Goal: Task Accomplishment & Management: Manage account settings

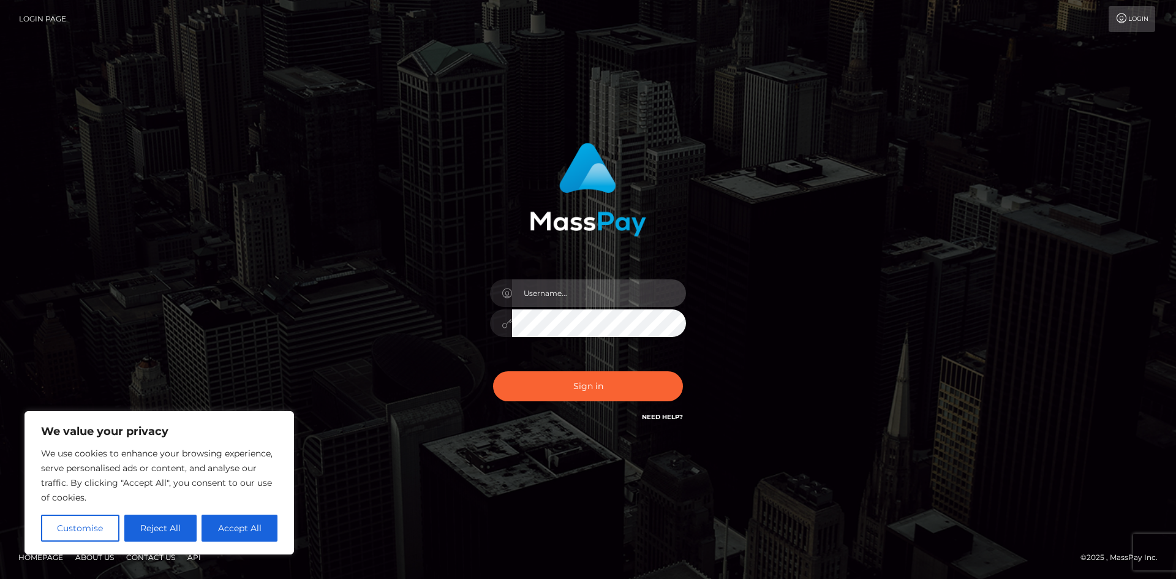
click at [563, 297] on input "text" at bounding box center [599, 293] width 174 height 28
type input "astralumivt@gmail.com"
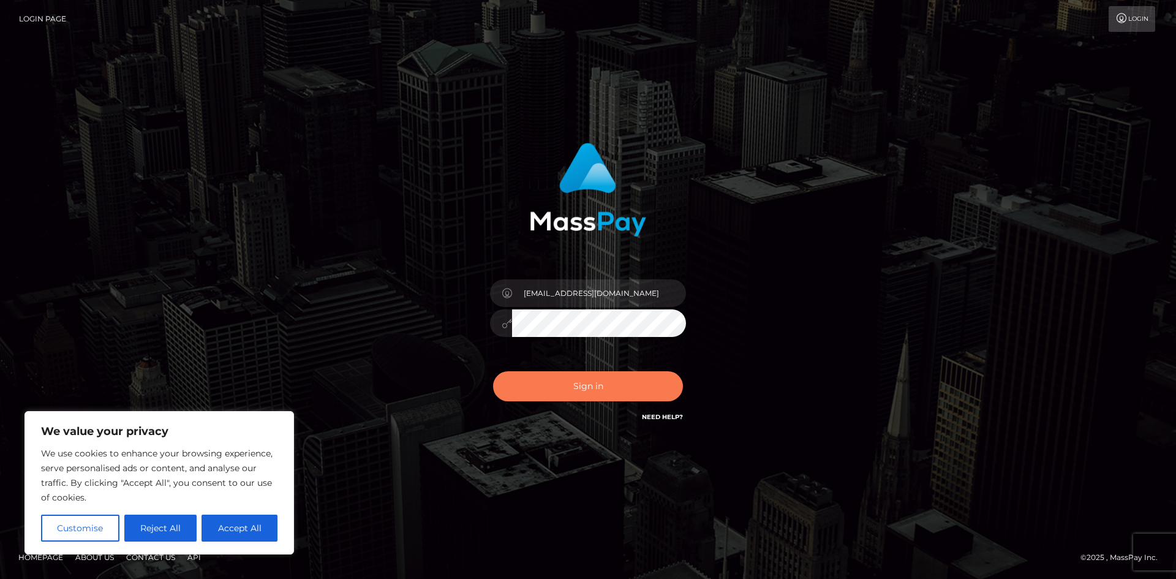
click at [605, 377] on button "Sign in" at bounding box center [588, 386] width 190 height 30
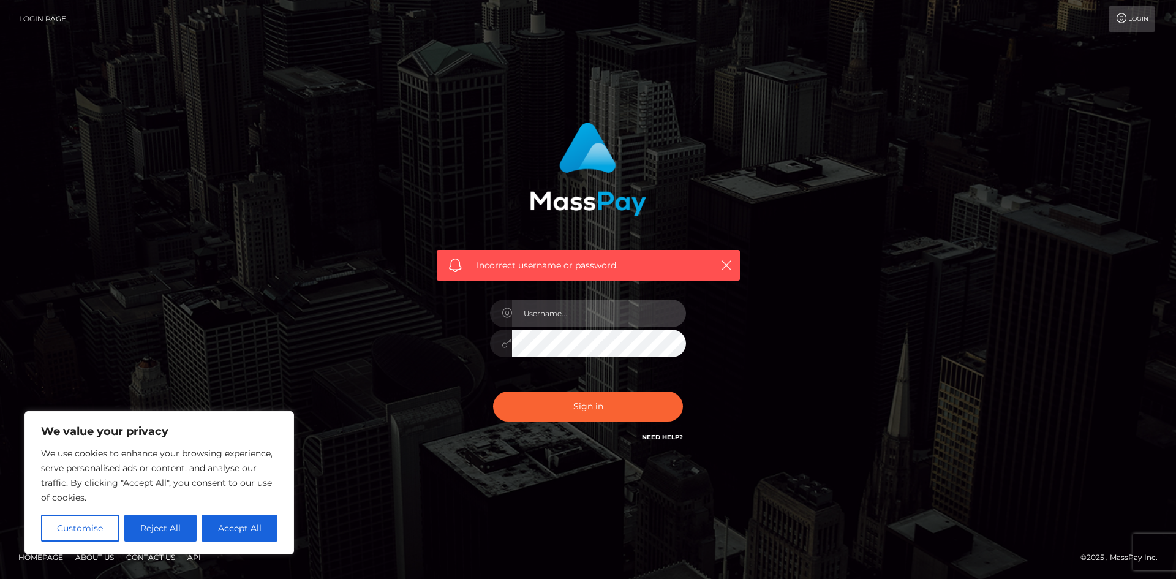
click at [572, 311] on input "text" at bounding box center [599, 314] width 174 height 28
type input "astralumivt@gmail.com"
click at [612, 409] on button "Sign in" at bounding box center [588, 407] width 190 height 30
click at [575, 317] on input "text" at bounding box center [599, 314] width 174 height 28
type input "astralumivt@gmail.com"
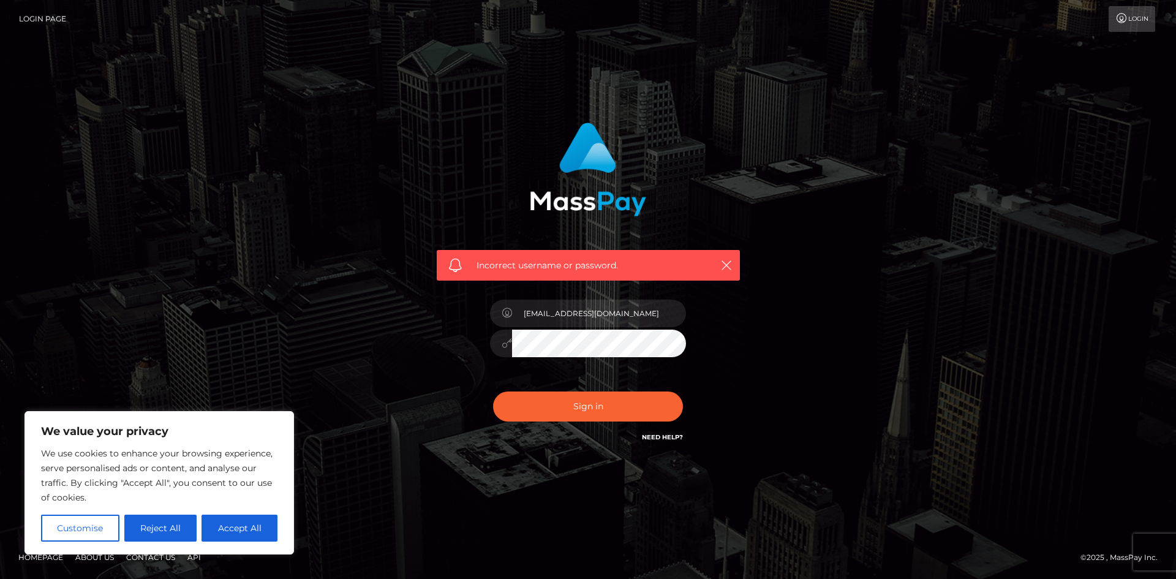
click at [488, 334] on div "[EMAIL_ADDRESS][DOMAIN_NAME]" at bounding box center [588, 337] width 214 height 94
click at [791, 307] on div "Incorrect username or password. astralumivt@gmail.com" at bounding box center [588, 289] width 699 height 352
click at [635, 409] on button "Sign in" at bounding box center [588, 407] width 190 height 30
click at [725, 258] on button "button" at bounding box center [726, 264] width 15 height 15
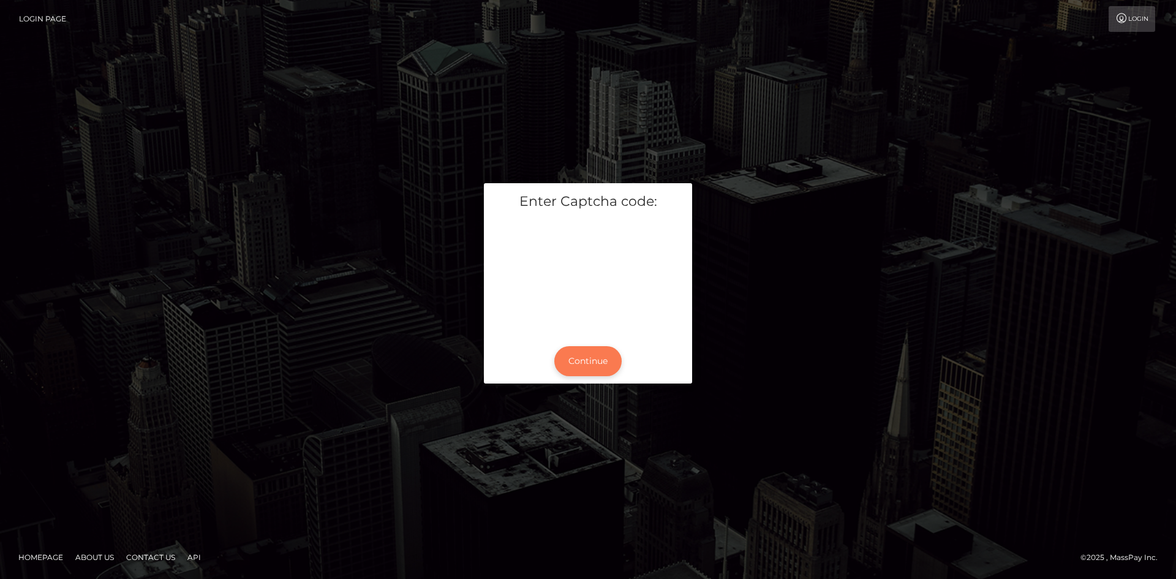
click at [589, 357] on button "Continue" at bounding box center [588, 361] width 67 height 30
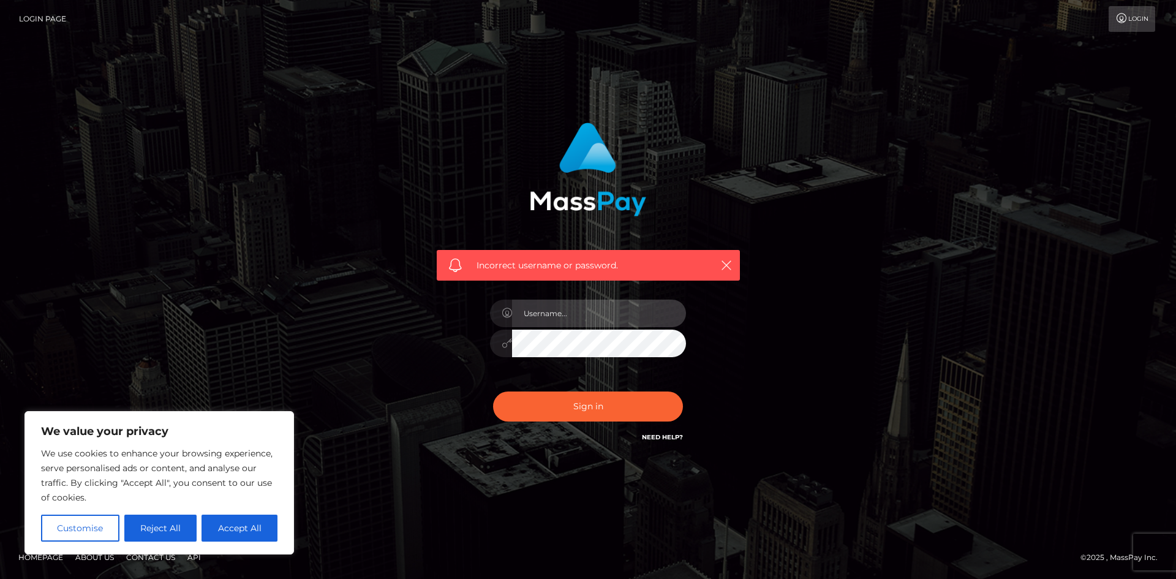
click at [596, 317] on input "text" at bounding box center [599, 314] width 174 height 28
type input "[EMAIL_ADDRESS][DOMAIN_NAME]"
click at [616, 402] on button "Sign in" at bounding box center [588, 407] width 190 height 30
click at [1126, 14] on icon at bounding box center [1122, 18] width 13 height 10
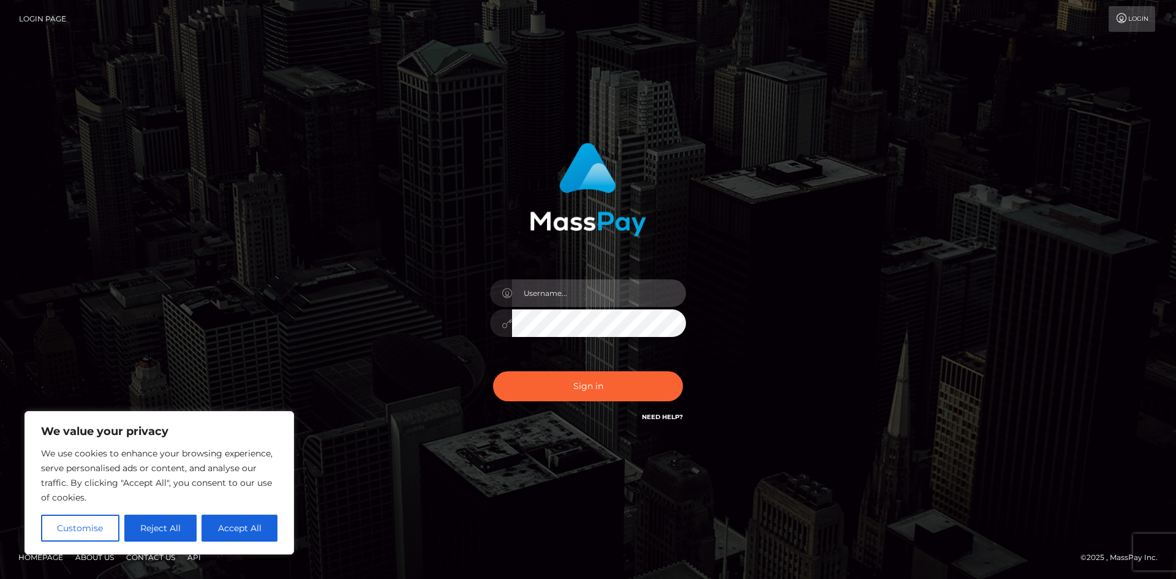
click at [602, 306] on input "text" at bounding box center [599, 293] width 174 height 28
type input "[EMAIL_ADDRESS][DOMAIN_NAME]"
click at [481, 325] on div "[EMAIL_ADDRESS][DOMAIN_NAME]" at bounding box center [588, 317] width 214 height 94
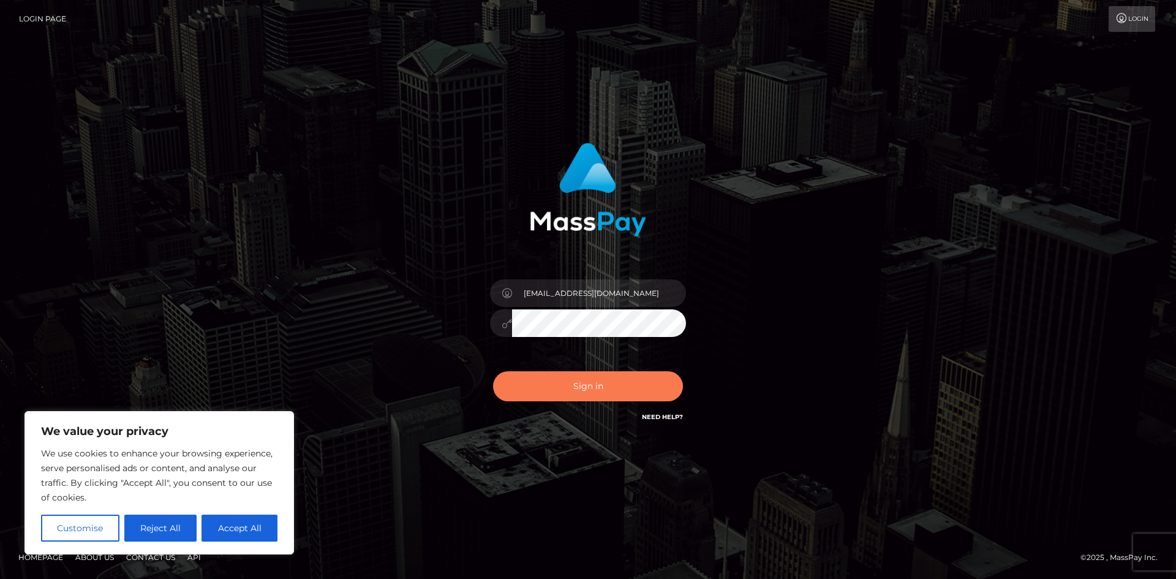
click at [587, 390] on button "Sign in" at bounding box center [588, 386] width 190 height 30
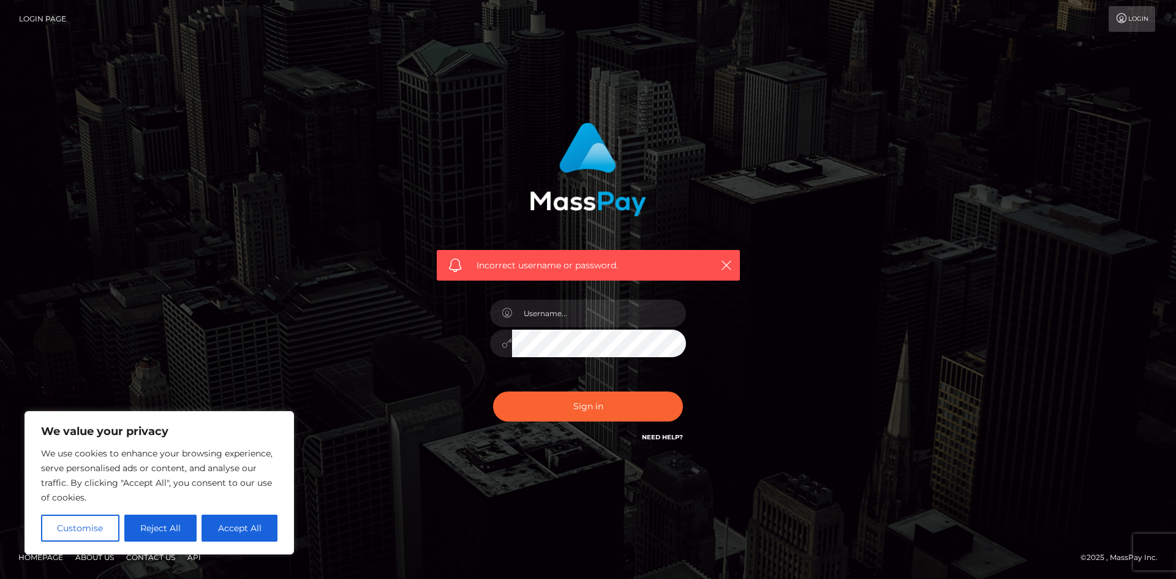
type input "[EMAIL_ADDRESS][DOMAIN_NAME]"
click at [621, 414] on button "Sign in" at bounding box center [588, 407] width 190 height 30
click at [559, 324] on input "text" at bounding box center [599, 314] width 174 height 28
click at [593, 306] on input "text" at bounding box center [599, 314] width 174 height 28
type input "[EMAIL_ADDRESS][DOMAIN_NAME]"
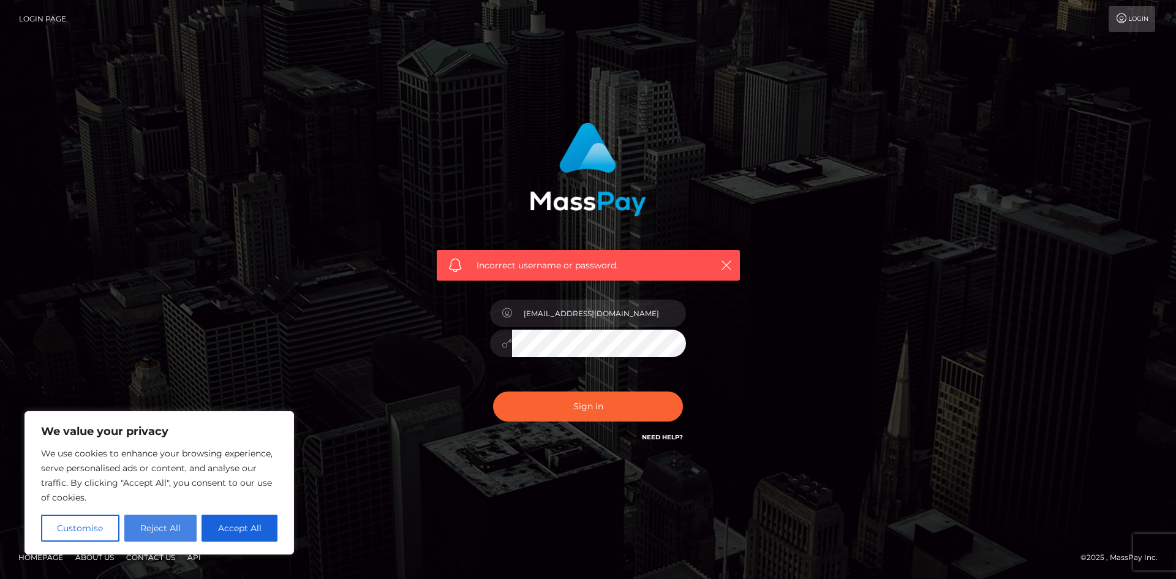
click at [154, 528] on button "Reject All" at bounding box center [160, 528] width 73 height 27
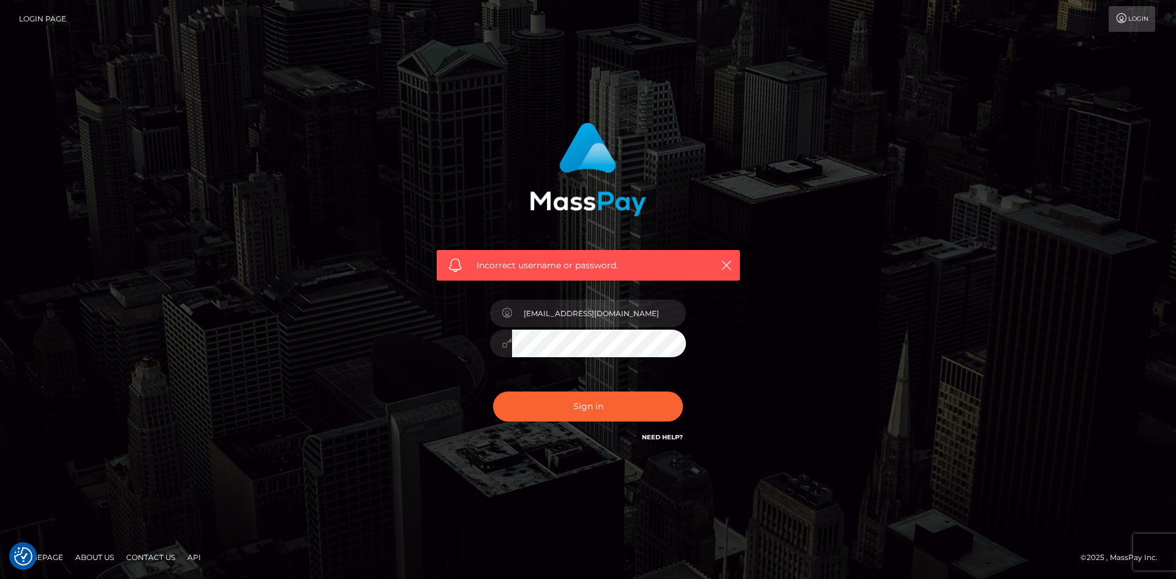
click at [669, 433] on link "Need Help?" at bounding box center [662, 437] width 41 height 8
click at [666, 439] on link "Need Help?" at bounding box center [662, 437] width 41 height 8
click at [669, 437] on link "Need Help?" at bounding box center [662, 437] width 41 height 8
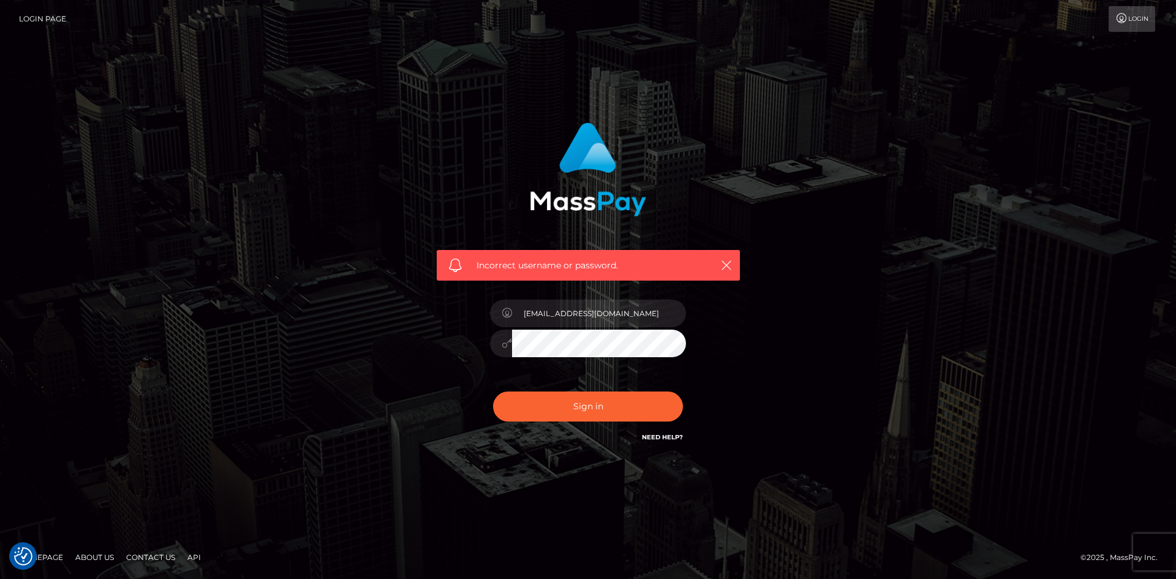
click at [54, 15] on link "Login Page" at bounding box center [42, 19] width 47 height 26
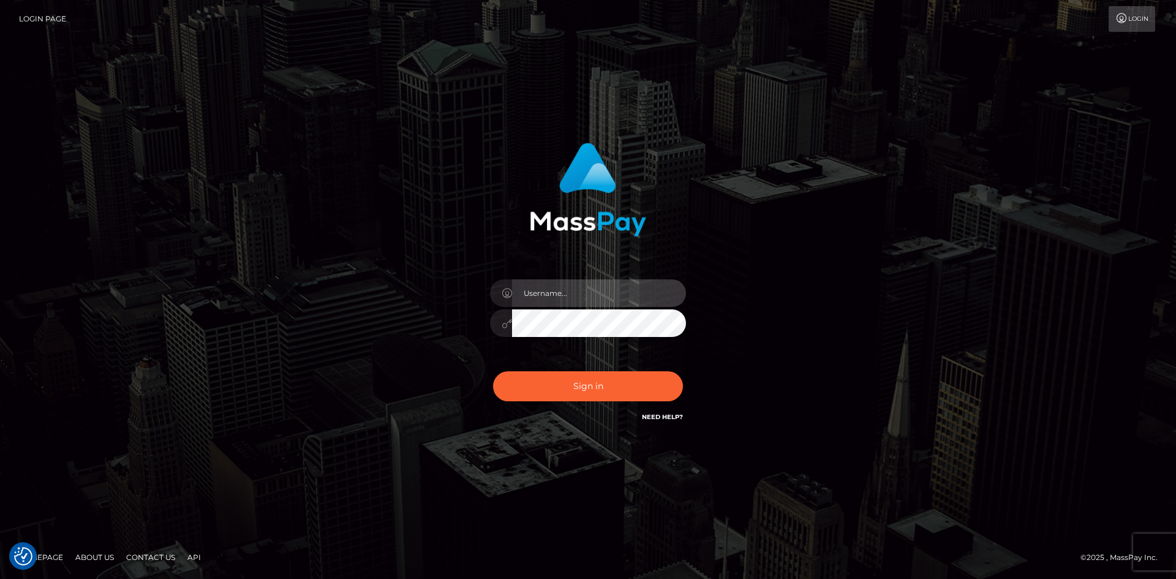
click at [571, 292] on input "text" at bounding box center [599, 293] width 174 height 28
type input "astralumivt@gmail.com"
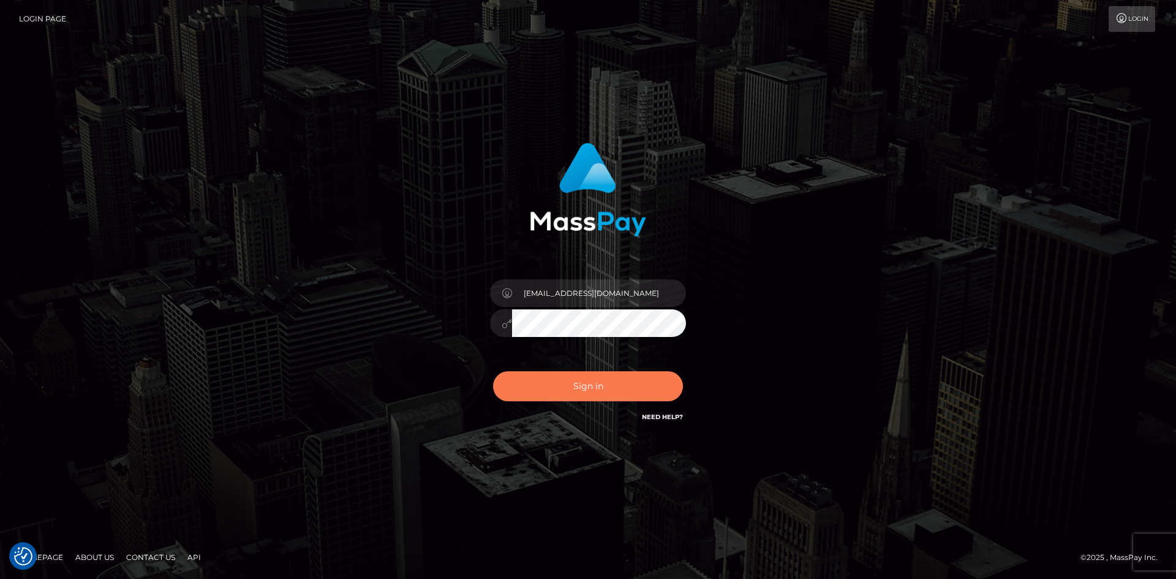
click at [606, 382] on button "Sign in" at bounding box center [588, 386] width 190 height 30
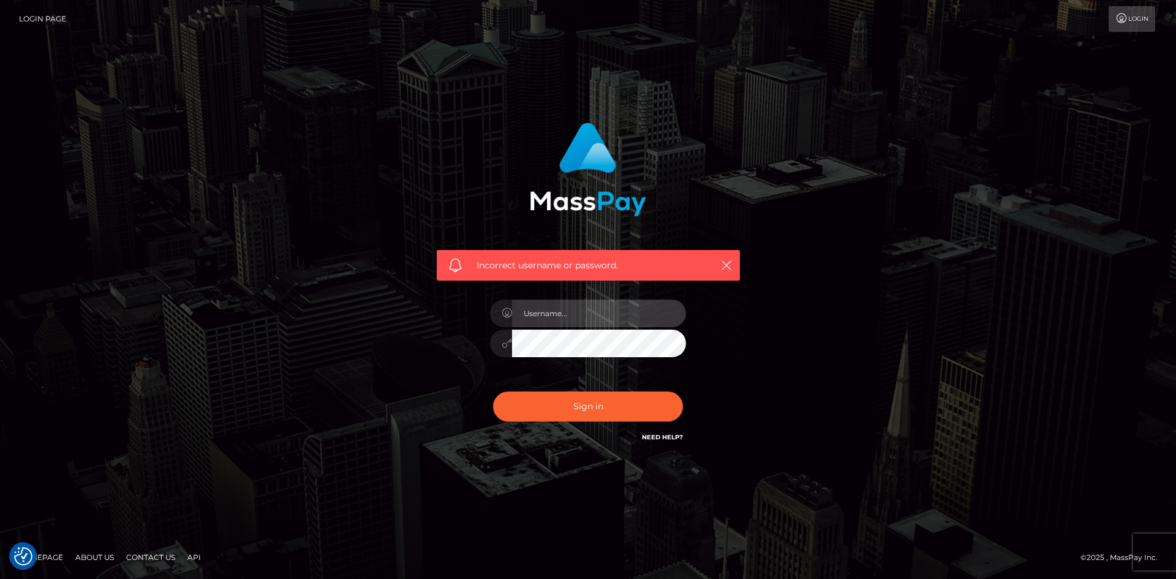
click at [523, 317] on input "text" at bounding box center [599, 314] width 174 height 28
click at [637, 308] on input "astralumivt@gmail.com" at bounding box center [599, 314] width 174 height 28
click at [767, 298] on div "Incorrect username or password. astralumivt" at bounding box center [588, 289] width 699 height 352
click at [605, 312] on input "astralumivt" at bounding box center [599, 314] width 174 height 28
type input "astralumi"
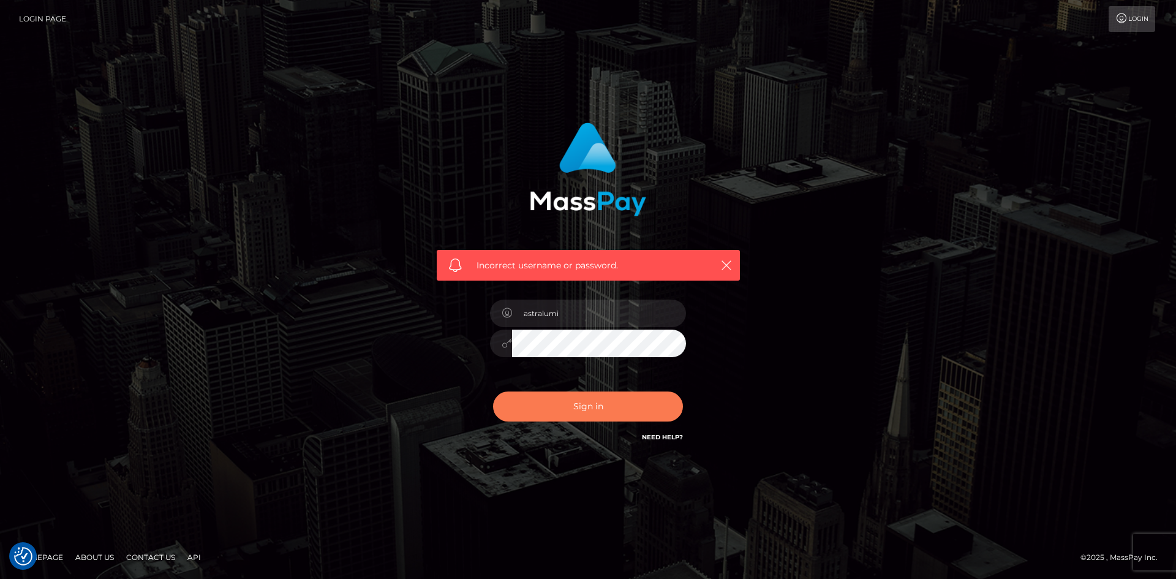
click at [545, 414] on button "Sign in" at bounding box center [588, 407] width 190 height 30
drag, startPoint x: 767, startPoint y: 45, endPoint x: 756, endPoint y: 45, distance: 10.4
click at [767, 45] on div "Incorrect username or password." at bounding box center [588, 289] width 1176 height 536
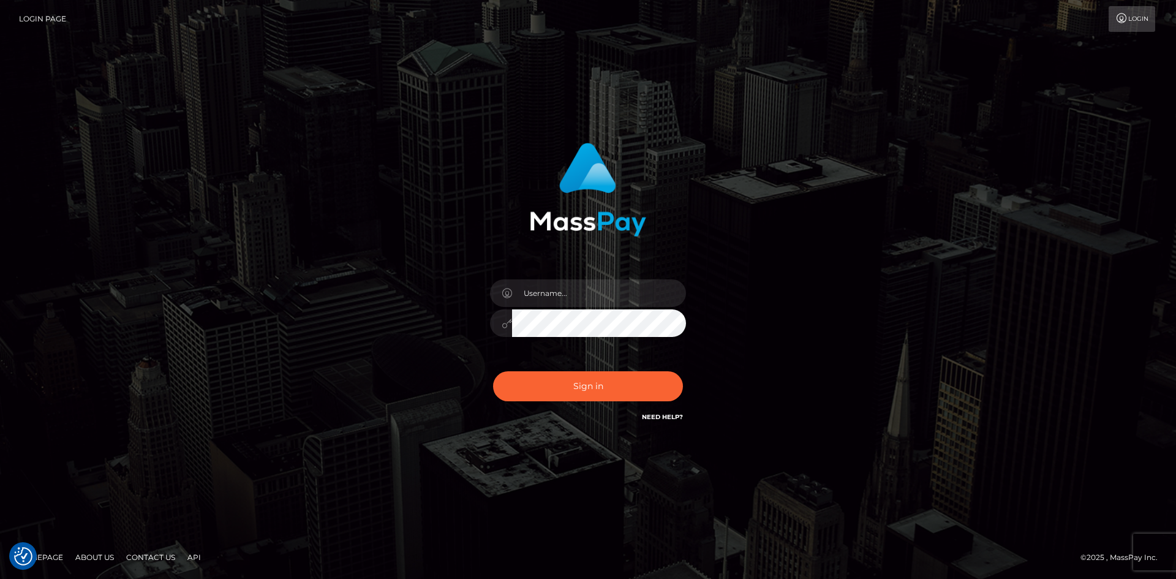
click at [593, 186] on img at bounding box center [588, 190] width 116 height 94
